Goal: Find specific page/section: Find specific page/section

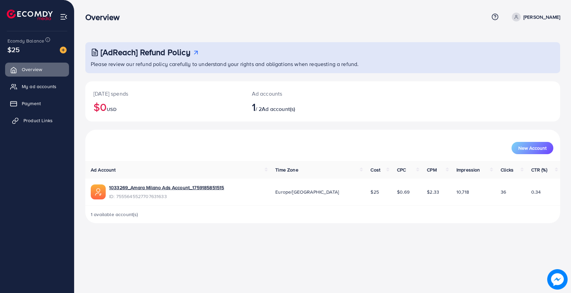
click at [35, 119] on span "Product Links" at bounding box center [37, 120] width 29 height 7
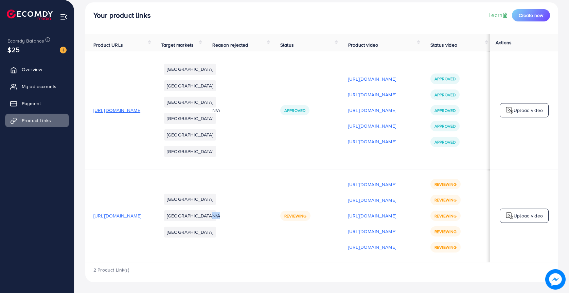
drag, startPoint x: 263, startPoint y: 213, endPoint x: 291, endPoint y: 213, distance: 27.9
click at [264, 213] on div "N/A" at bounding box center [238, 215] width 52 height 7
click at [264, 216] on div "N/A" at bounding box center [238, 215] width 52 height 7
